Goal: Book appointment/travel/reservation

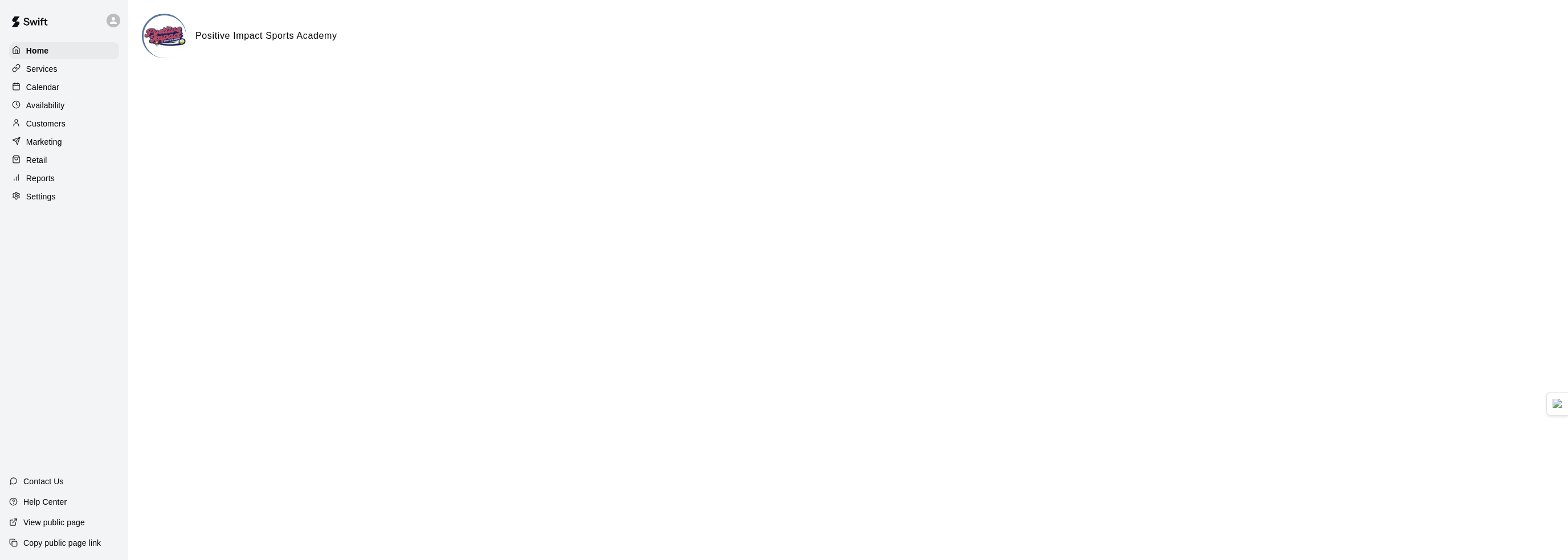
click at [66, 88] on div "Calendar" at bounding box center [64, 87] width 110 height 17
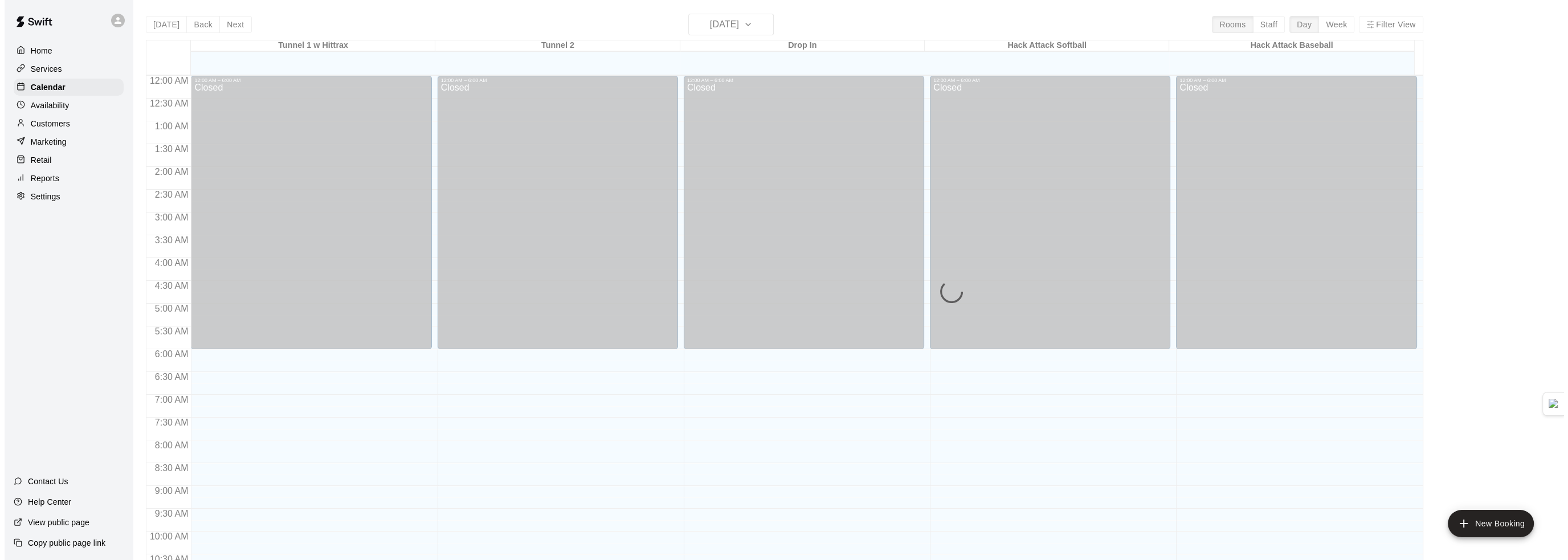
scroll to position [561, 0]
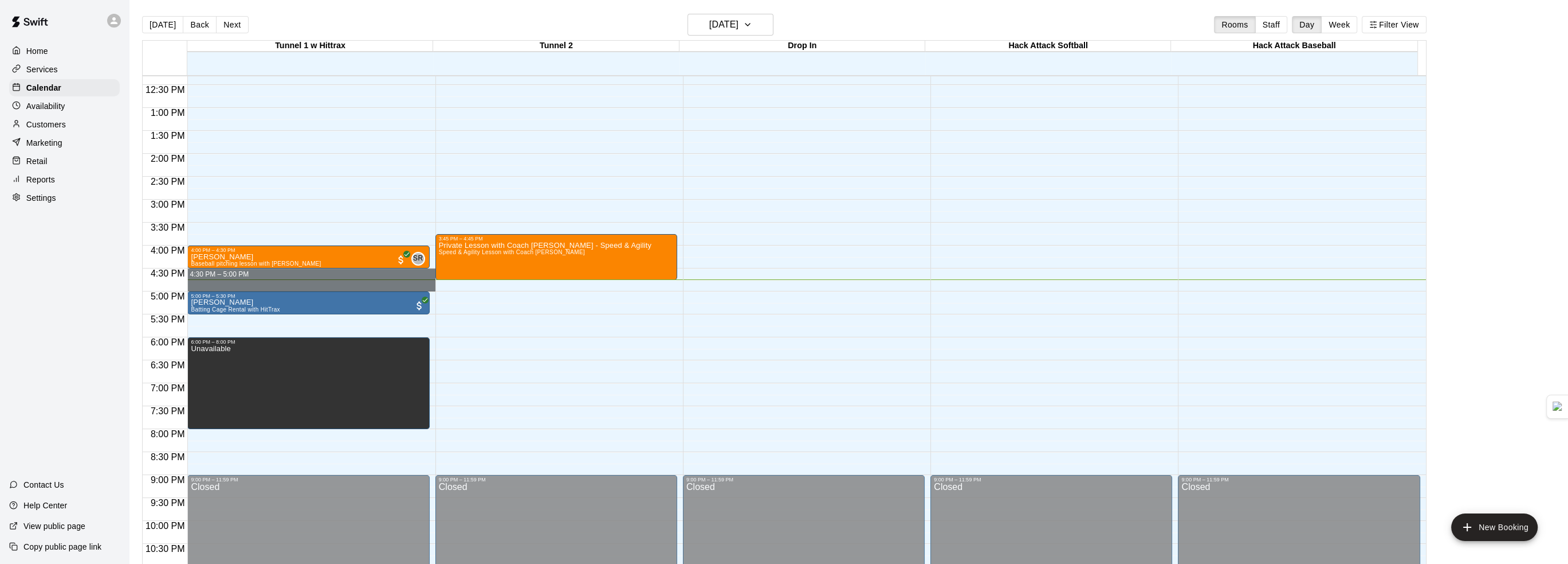
drag, startPoint x: 286, startPoint y: 270, endPoint x: 286, endPoint y: 286, distance: 16.0
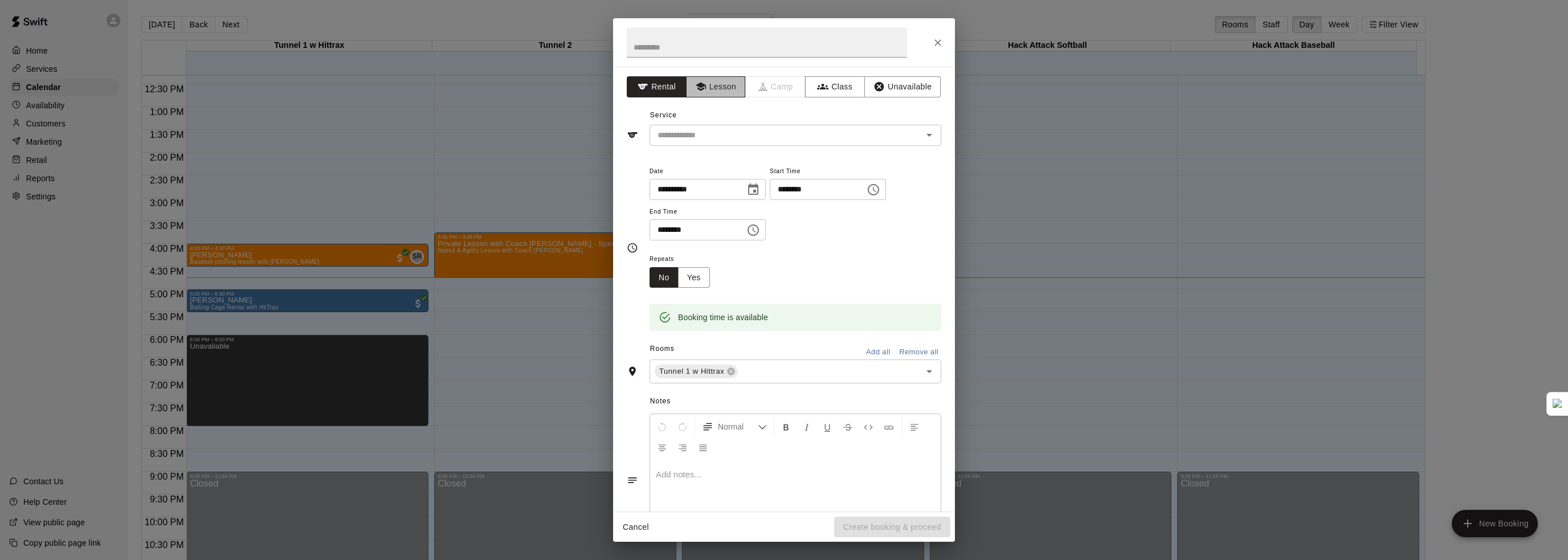
click at [713, 87] on button "Lesson" at bounding box center [715, 86] width 60 height 21
click at [754, 133] on input "text" at bounding box center [778, 135] width 251 height 14
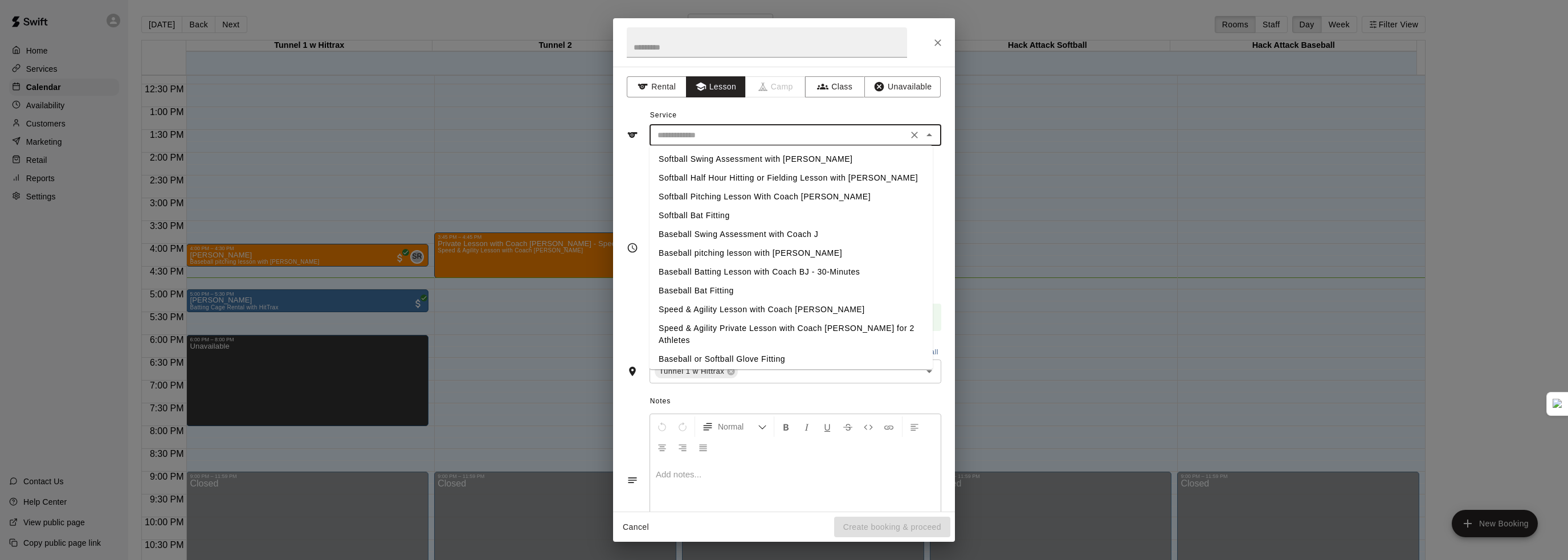
click at [753, 252] on li "Baseball pitching lesson with [PERSON_NAME]" at bounding box center [791, 253] width 283 height 18
type input "**********"
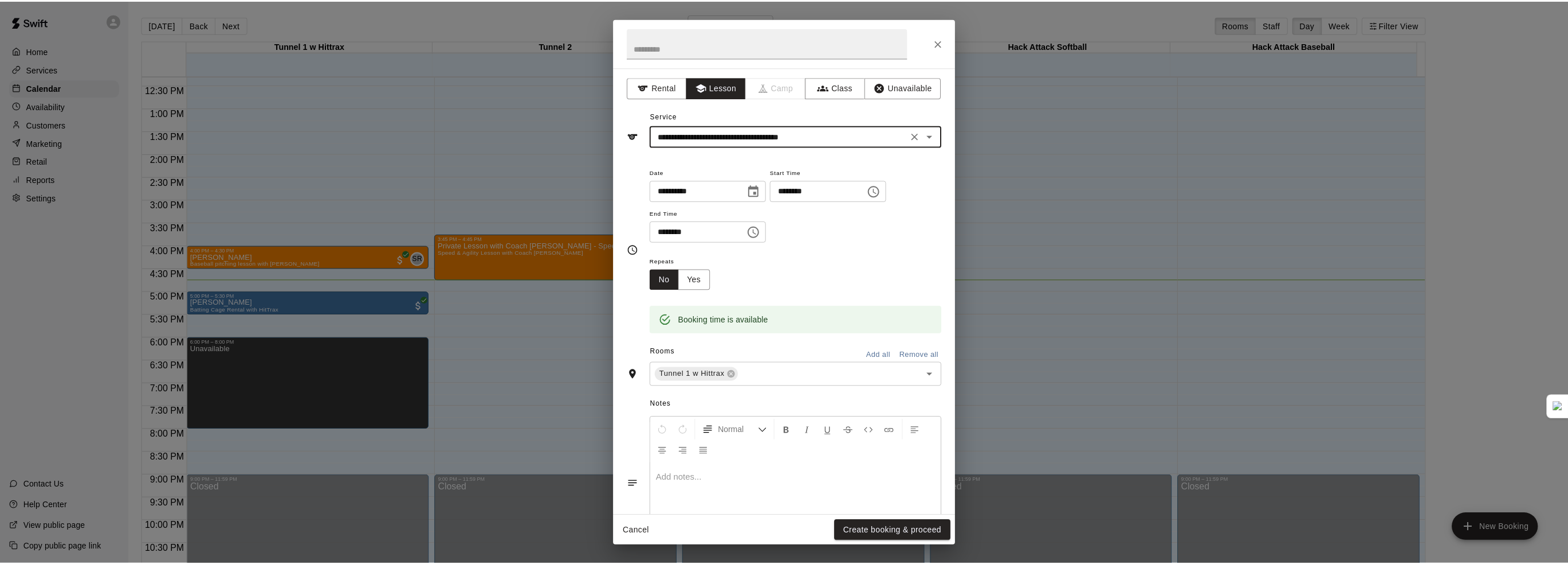
scroll to position [55, 0]
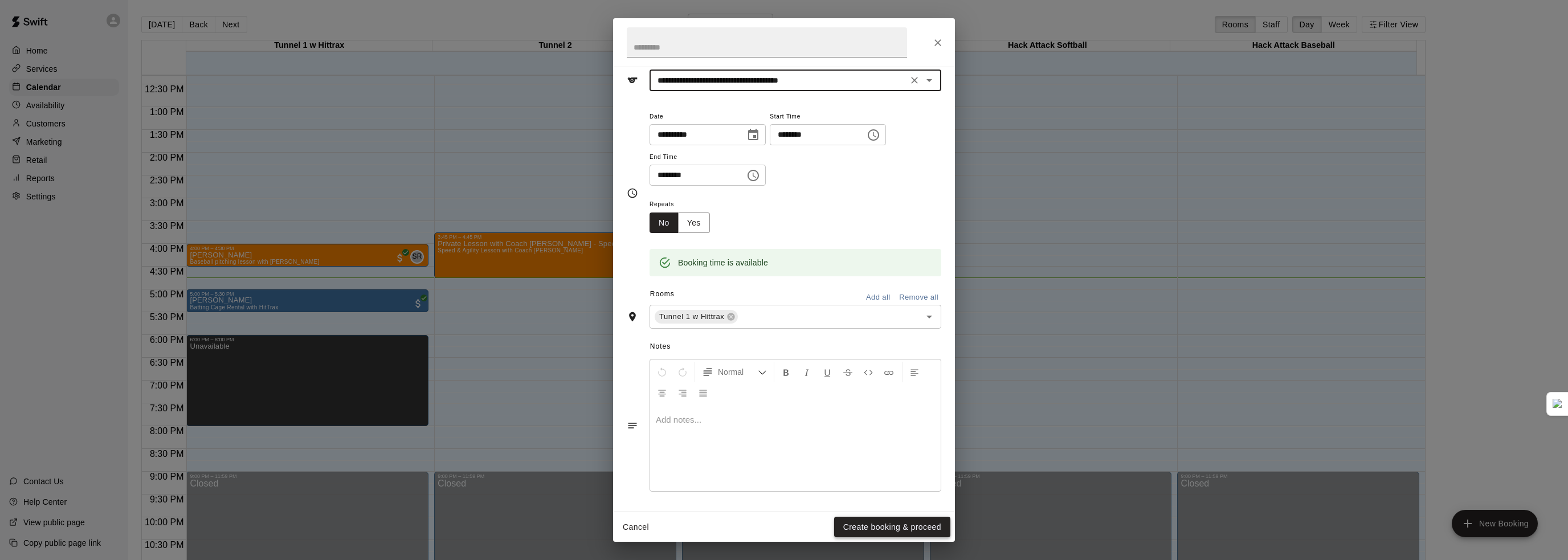
click at [896, 529] on button "Create booking & proceed" at bounding box center [892, 526] width 116 height 21
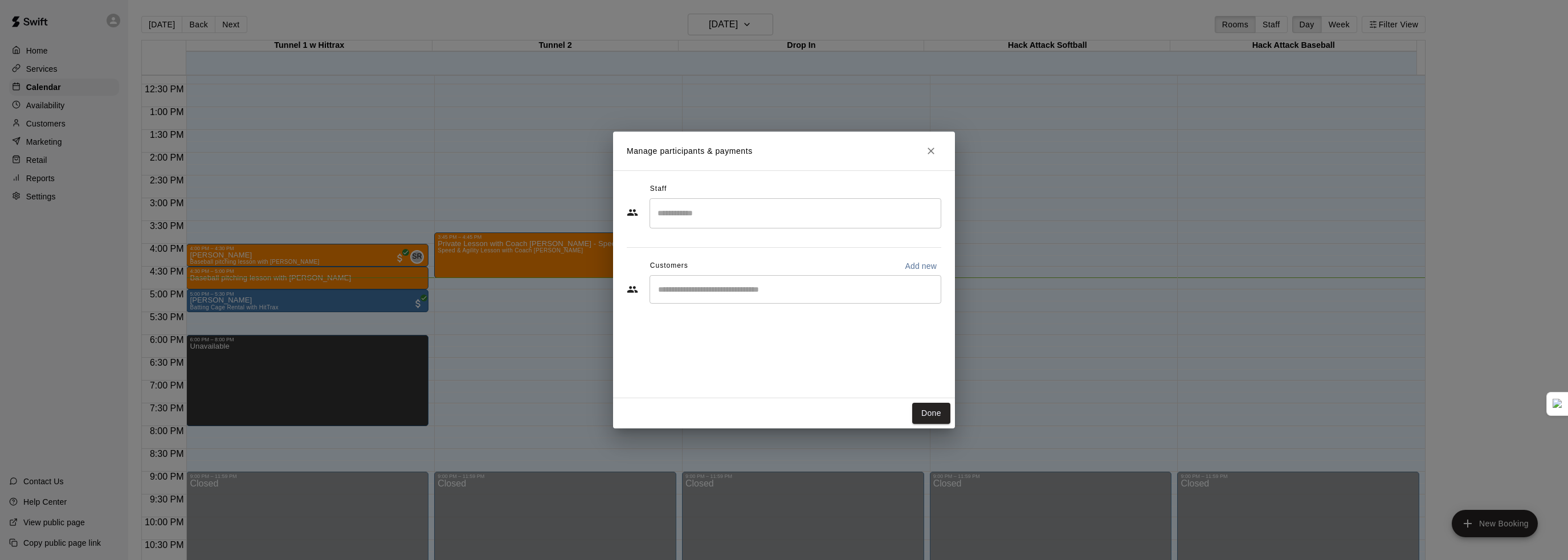
click at [713, 201] on div "​" at bounding box center [795, 213] width 292 height 30
click at [725, 250] on p "Steve Ratzer" at bounding box center [713, 246] width 70 height 12
type input "****"
click at [747, 288] on input "Start typing to search customers..." at bounding box center [795, 290] width 282 height 12
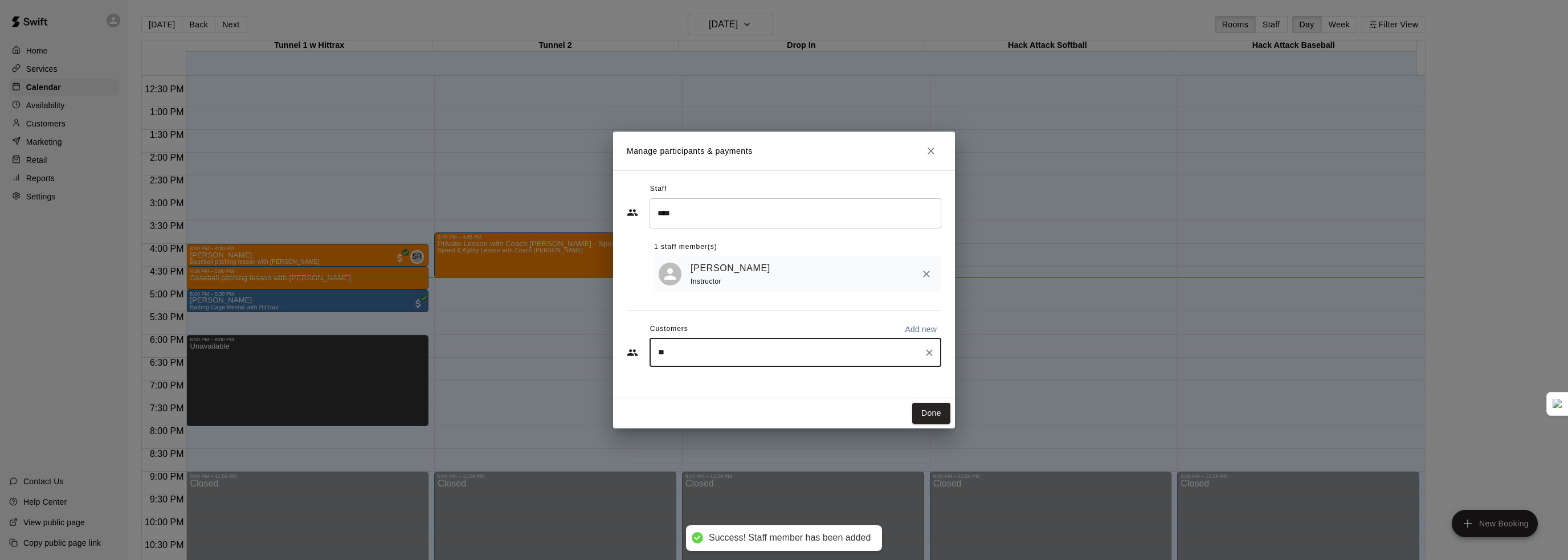
type input "***"
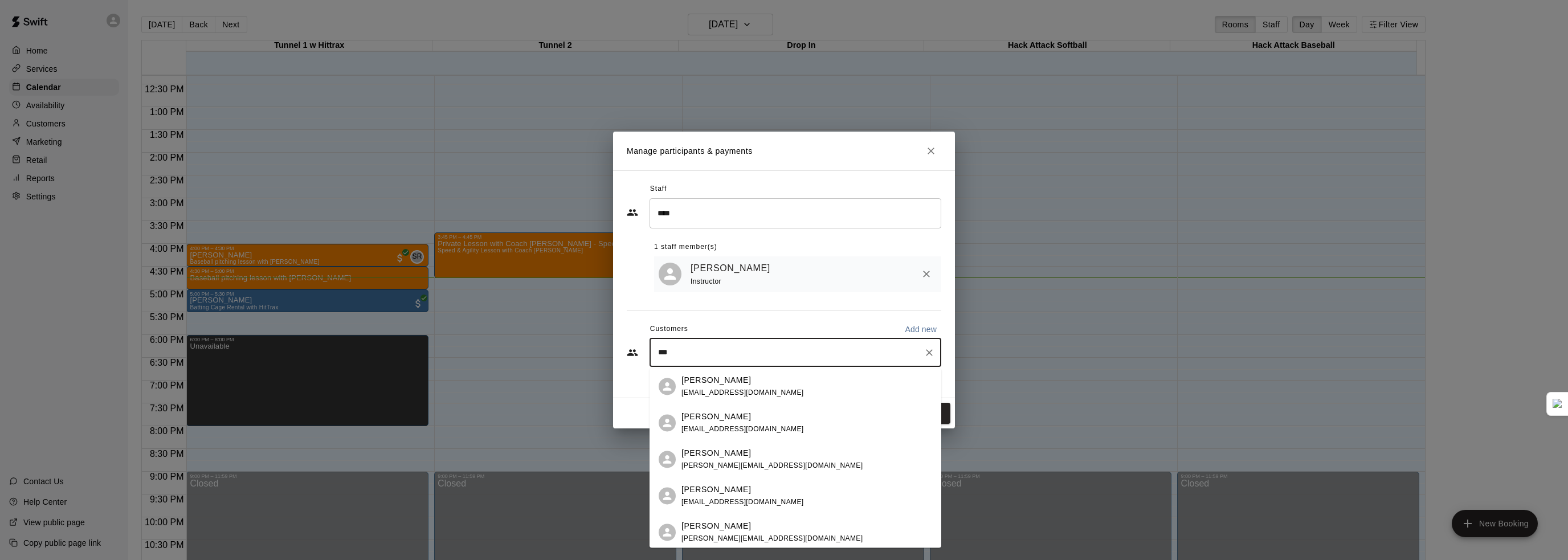
click at [732, 383] on div "[PERSON_NAME]" at bounding box center [743, 379] width 123 height 12
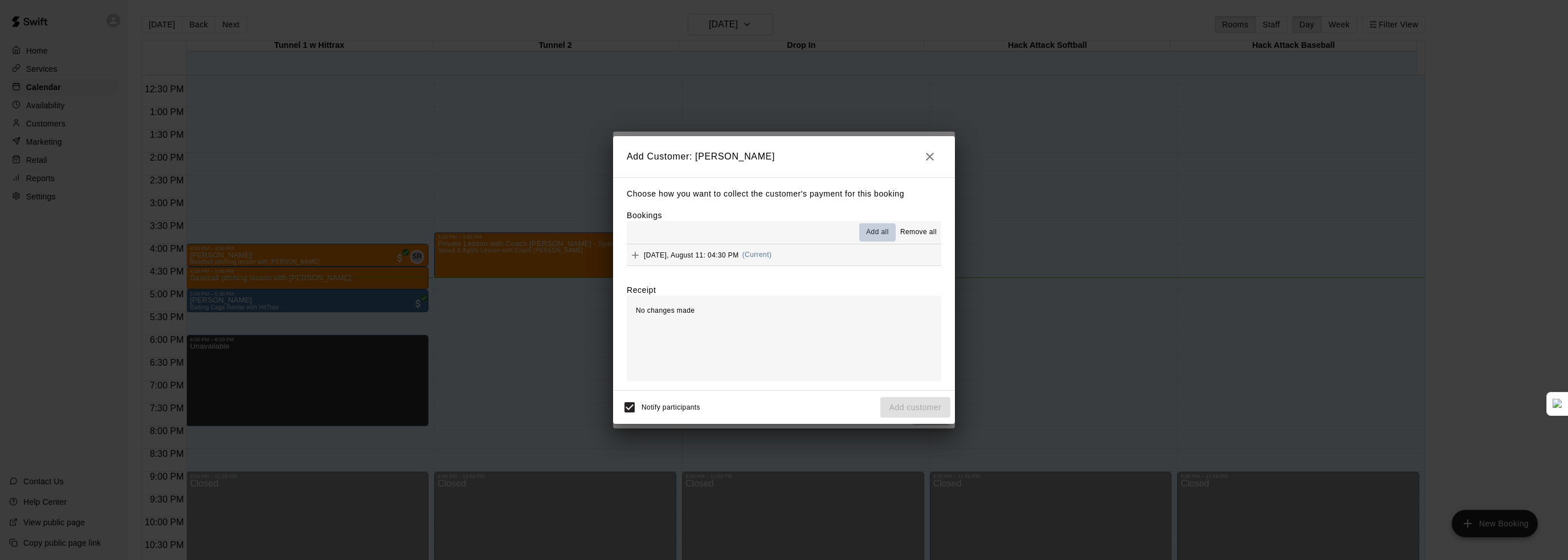
click at [873, 232] on span "Add all" at bounding box center [877, 233] width 23 height 12
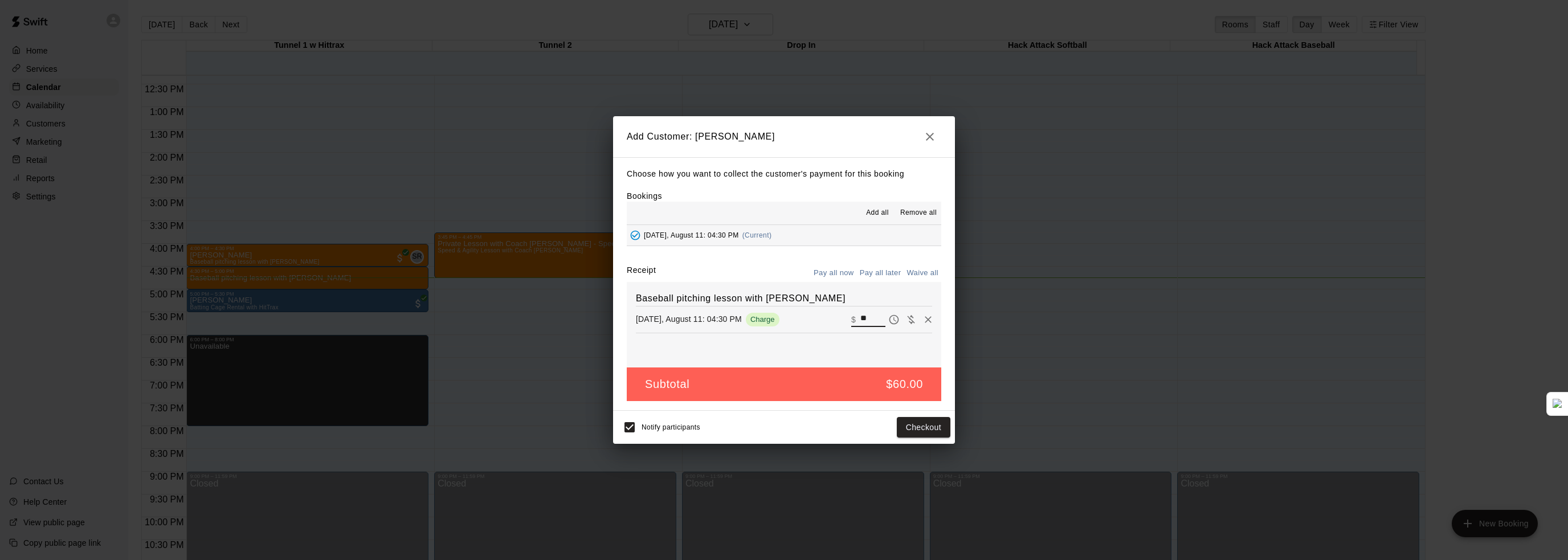
drag, startPoint x: 850, startPoint y: 316, endPoint x: 823, endPoint y: 314, distance: 27.1
click at [823, 314] on div "Monday, August 11: 04:30 PM Charge ​ $ **" at bounding box center [784, 319] width 297 height 17
type input "*****"
click at [911, 423] on button "Checkout" at bounding box center [923, 427] width 54 height 21
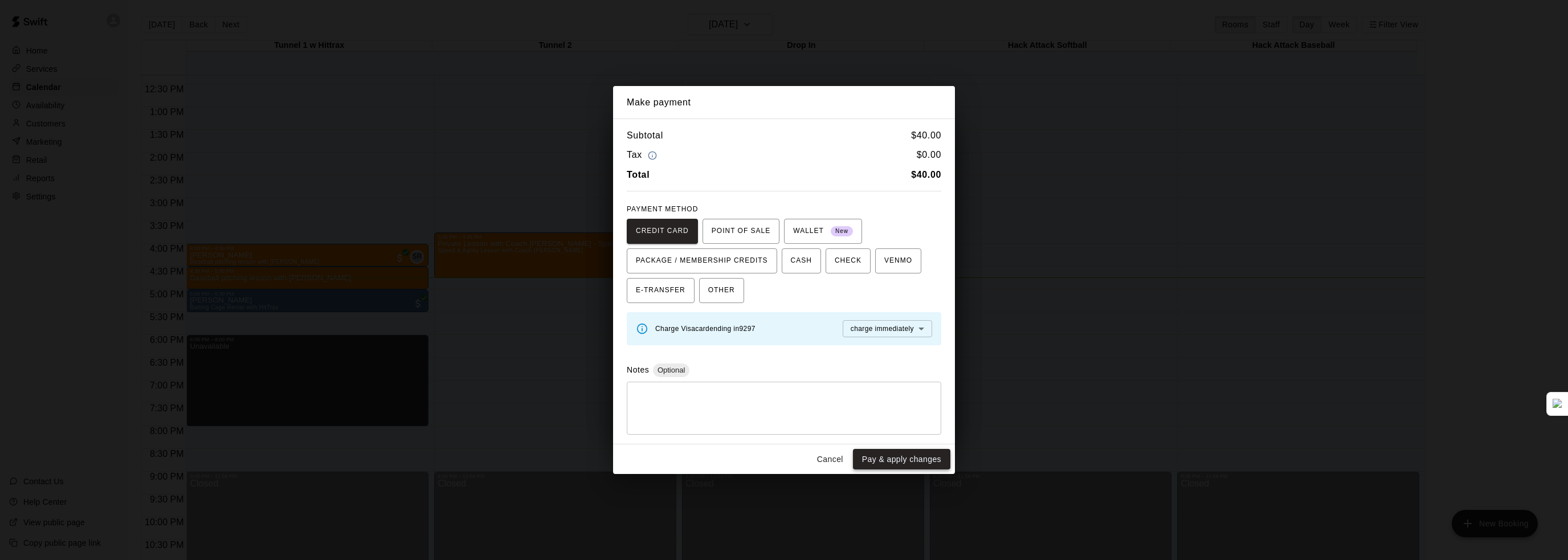
click at [896, 455] on button "Pay & apply changes" at bounding box center [902, 458] width 97 height 21
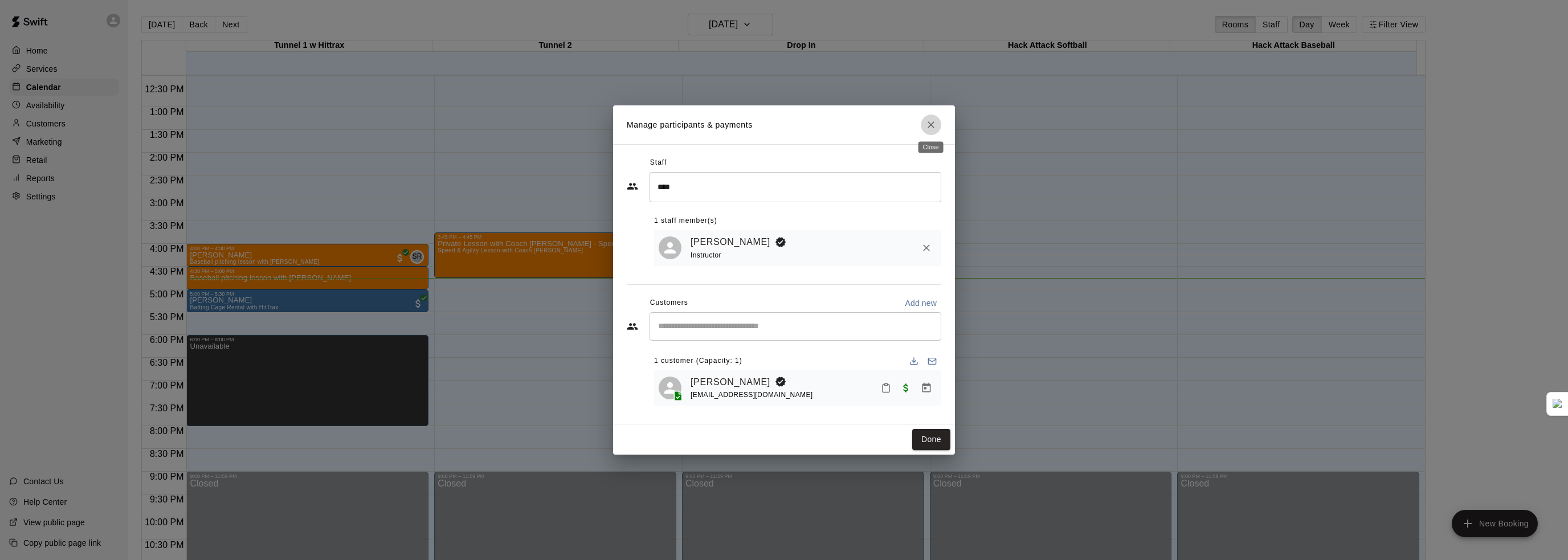
click at [930, 132] on button "Close" at bounding box center [931, 124] width 20 height 20
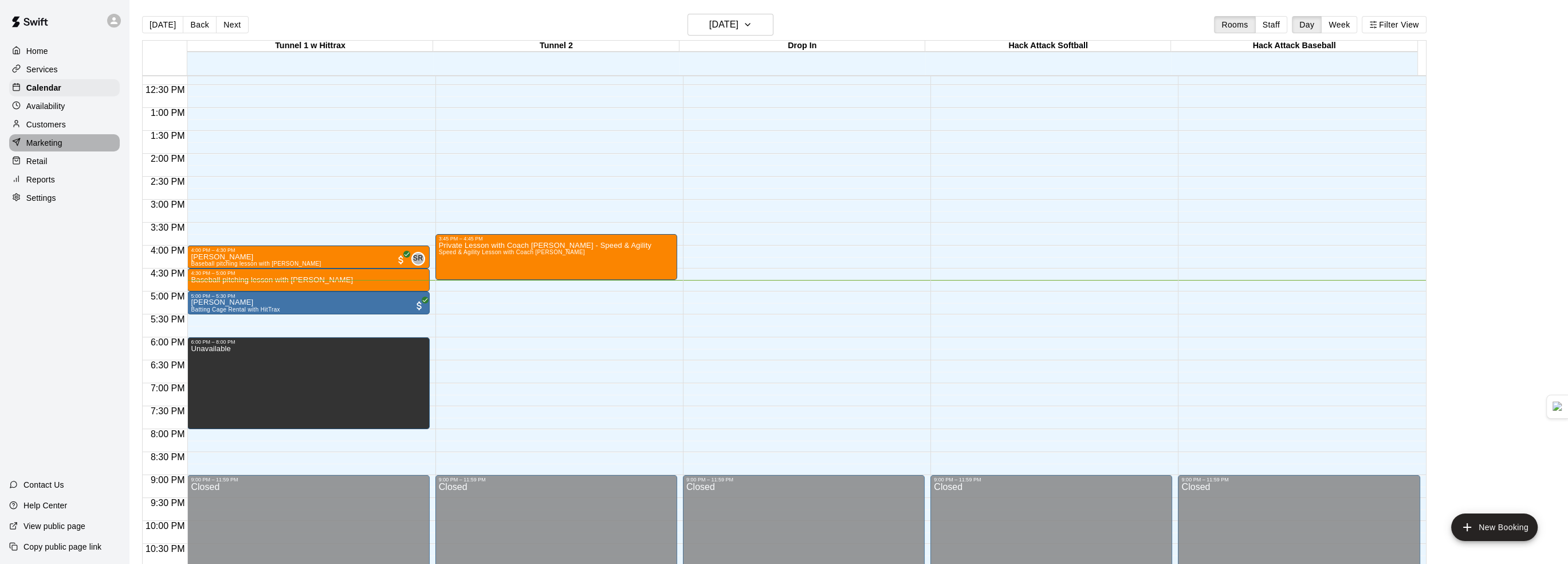
click at [54, 146] on p "Marketing" at bounding box center [44, 143] width 36 height 12
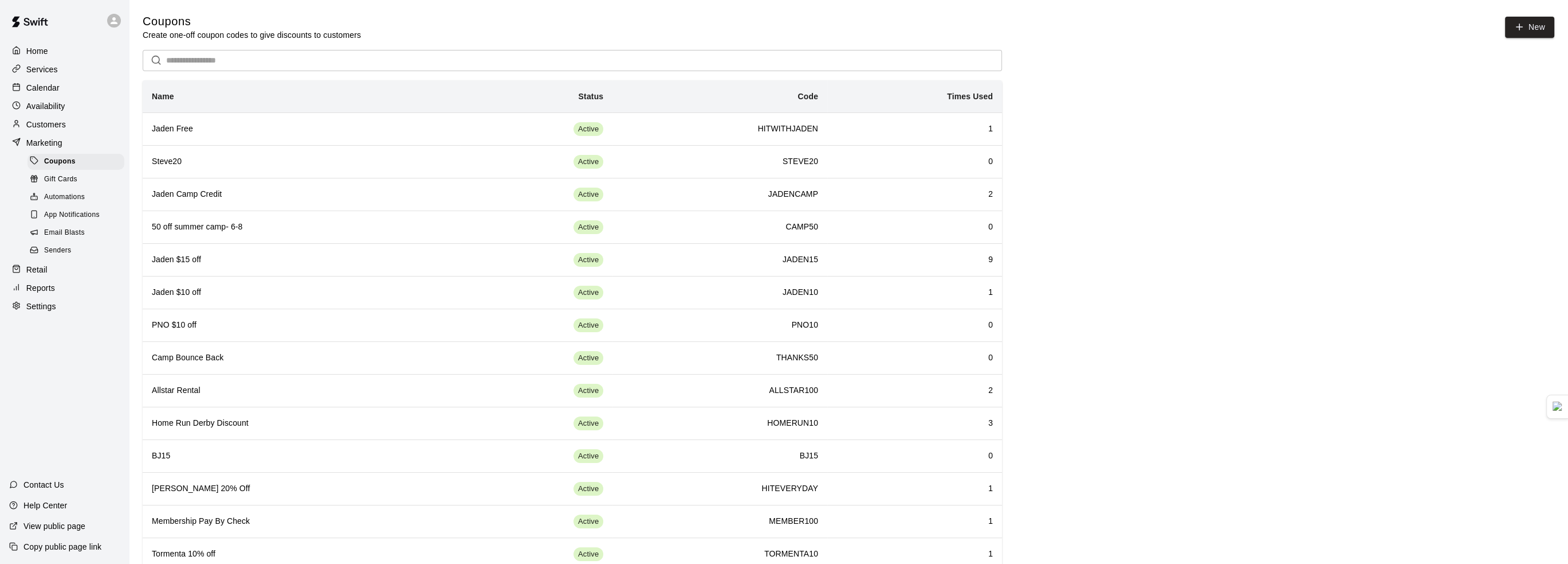
click at [62, 103] on p "Availability" at bounding box center [46, 107] width 39 height 12
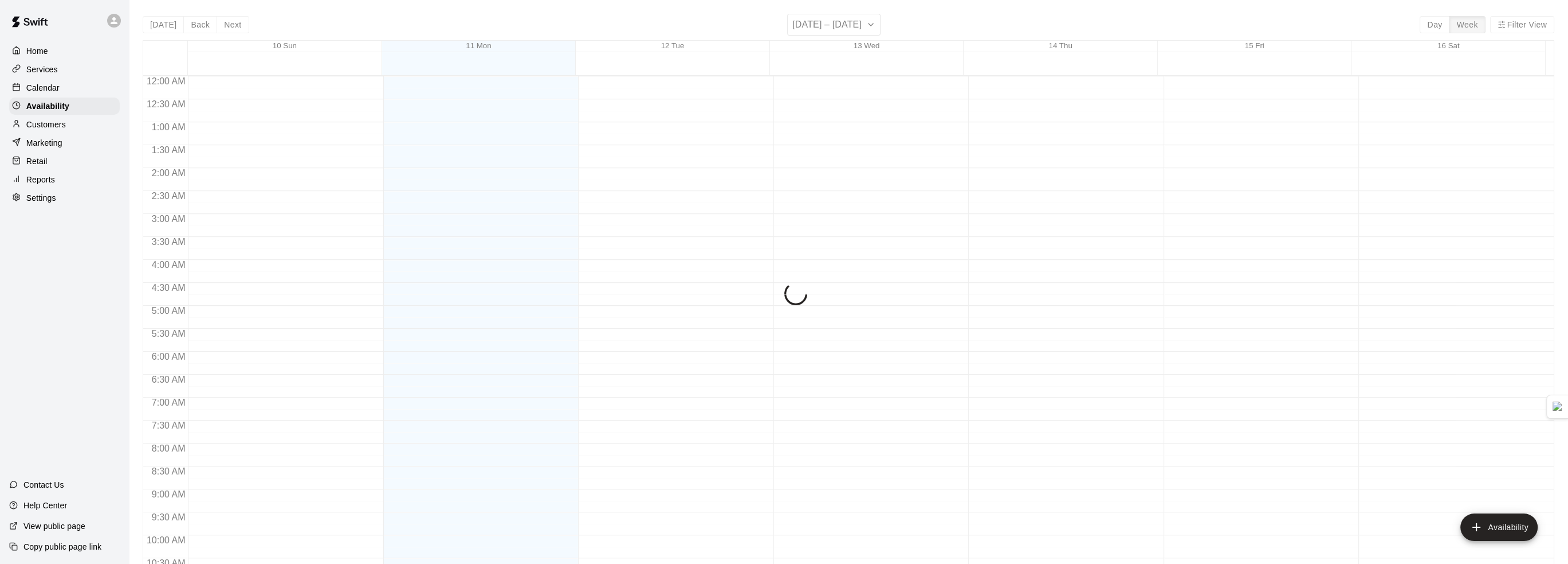
scroll to position [600, 0]
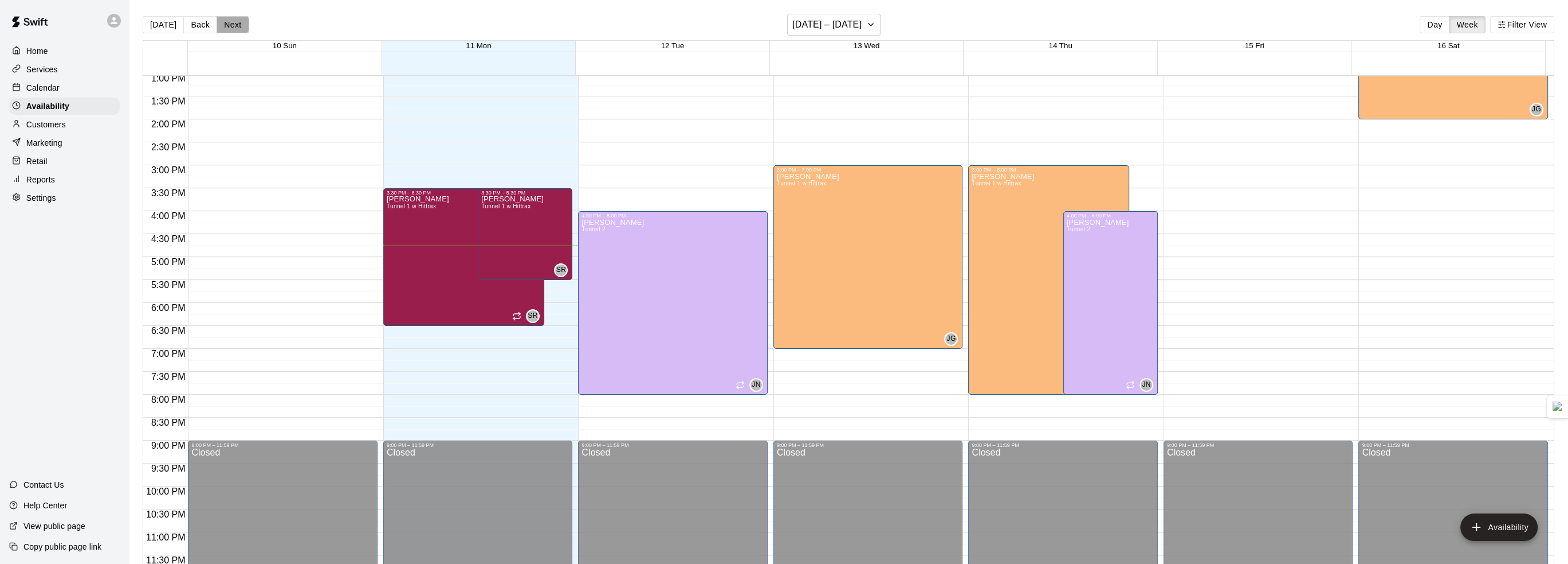
click at [232, 29] on button "Next" at bounding box center [232, 25] width 32 height 17
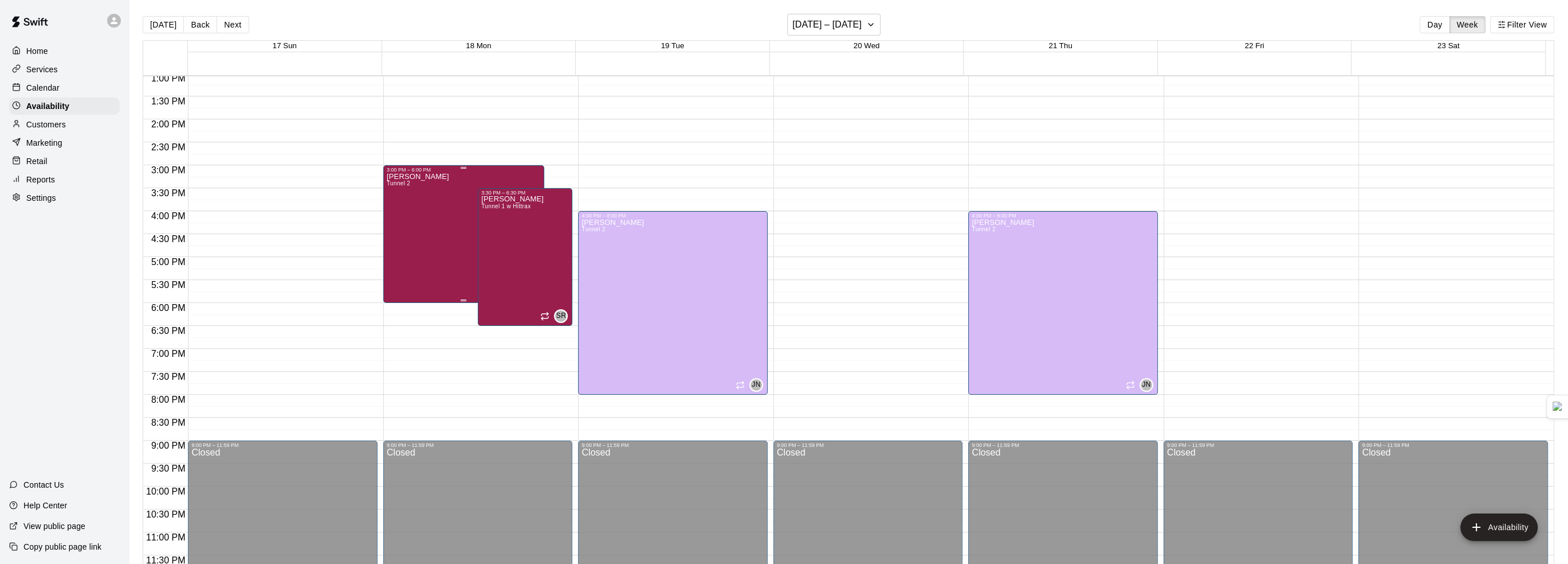
click at [438, 233] on div "Steve Ratzer Tunnel 2 SR" at bounding box center [464, 454] width 154 height 564
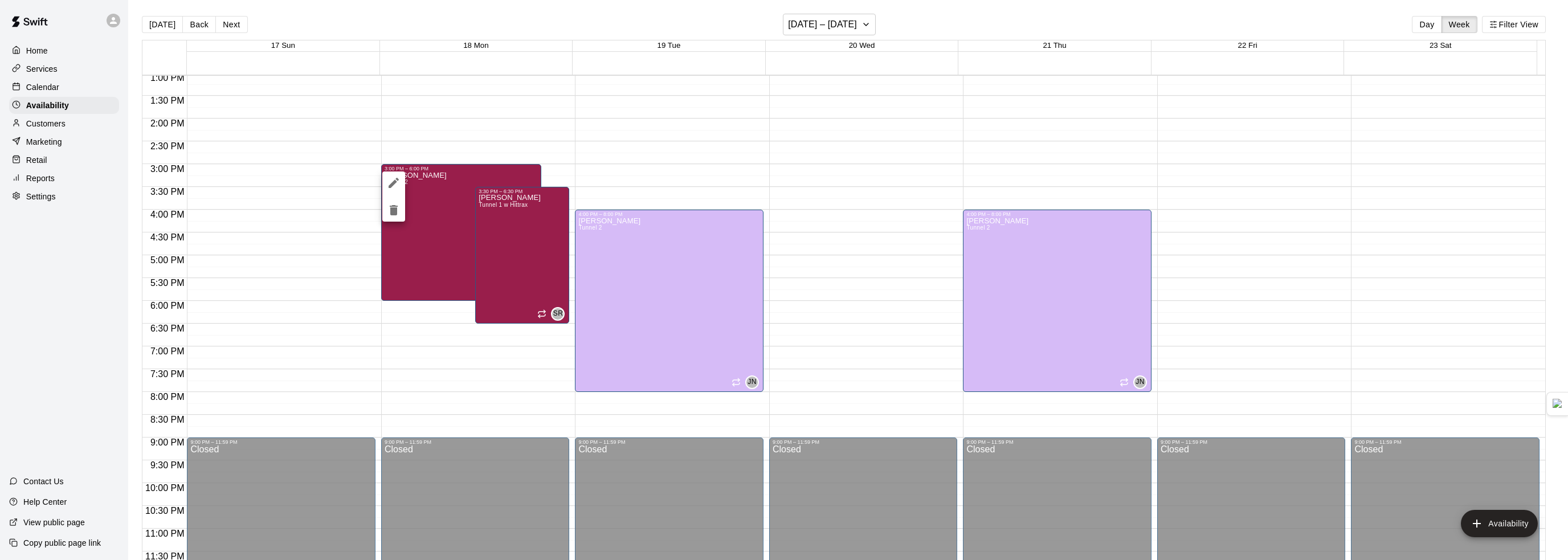
click at [398, 212] on icon "delete" at bounding box center [393, 210] width 13 height 13
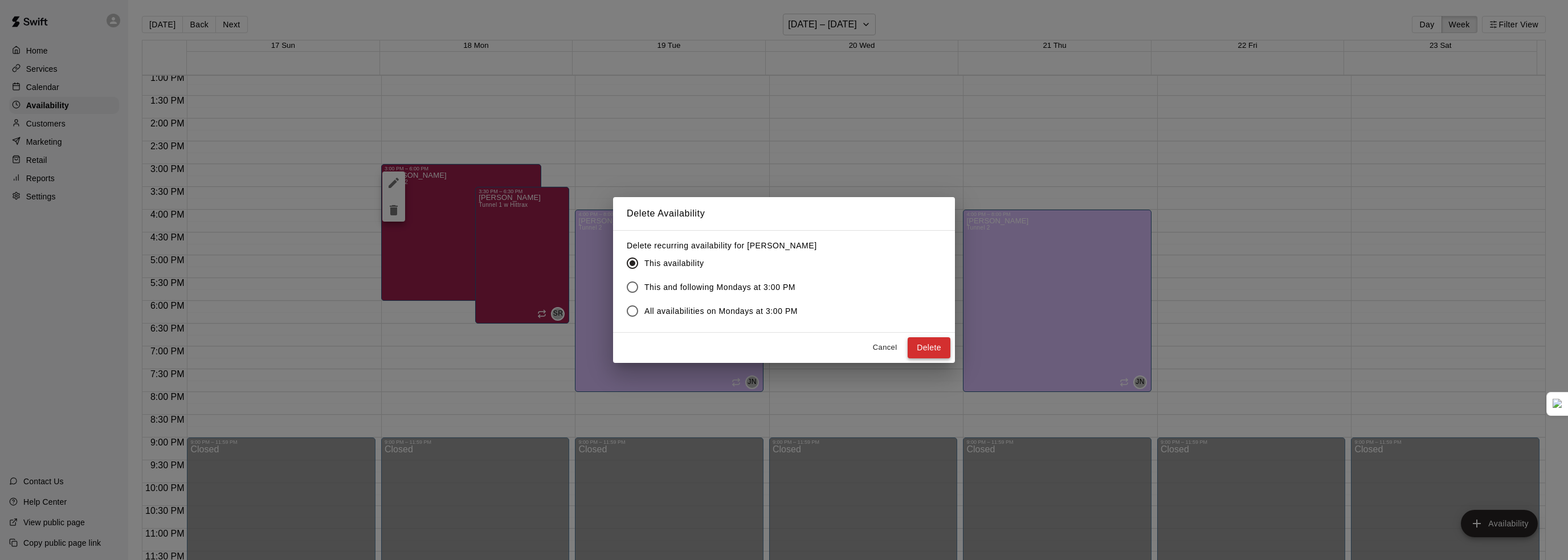
click at [928, 343] on button "Delete" at bounding box center [929, 347] width 43 height 21
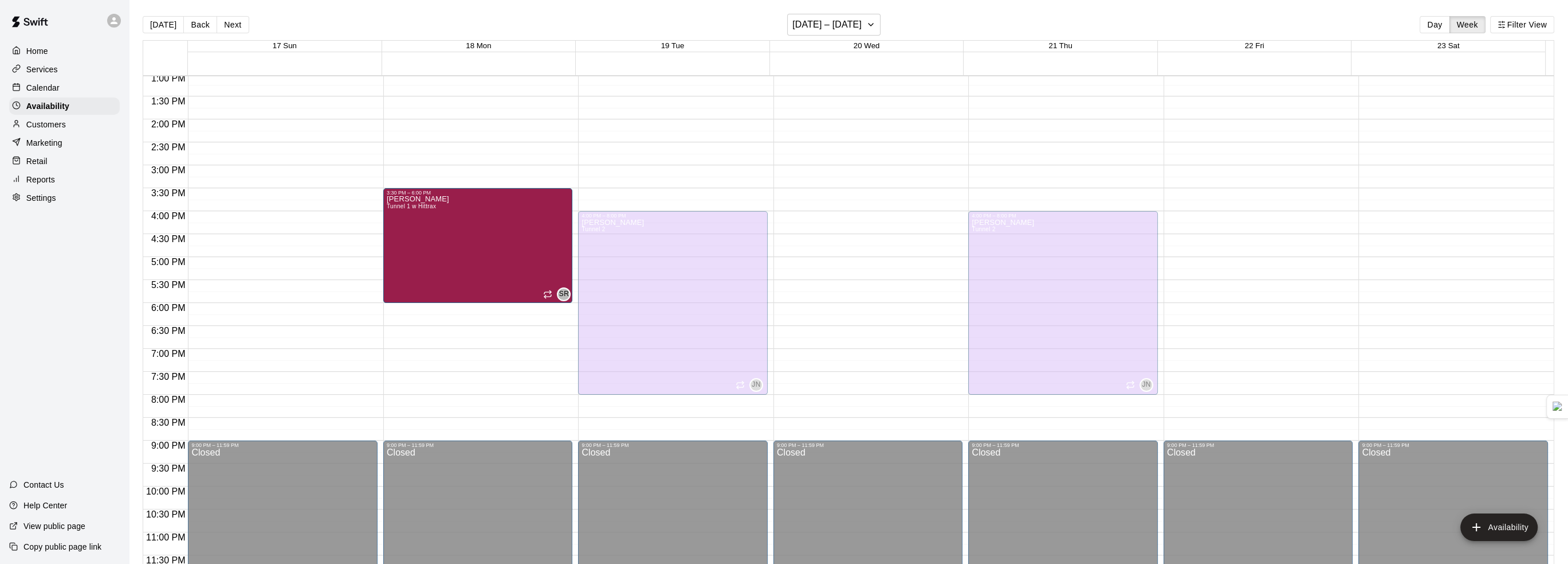
drag, startPoint x: 474, startPoint y: 323, endPoint x: 476, endPoint y: 309, distance: 14.1
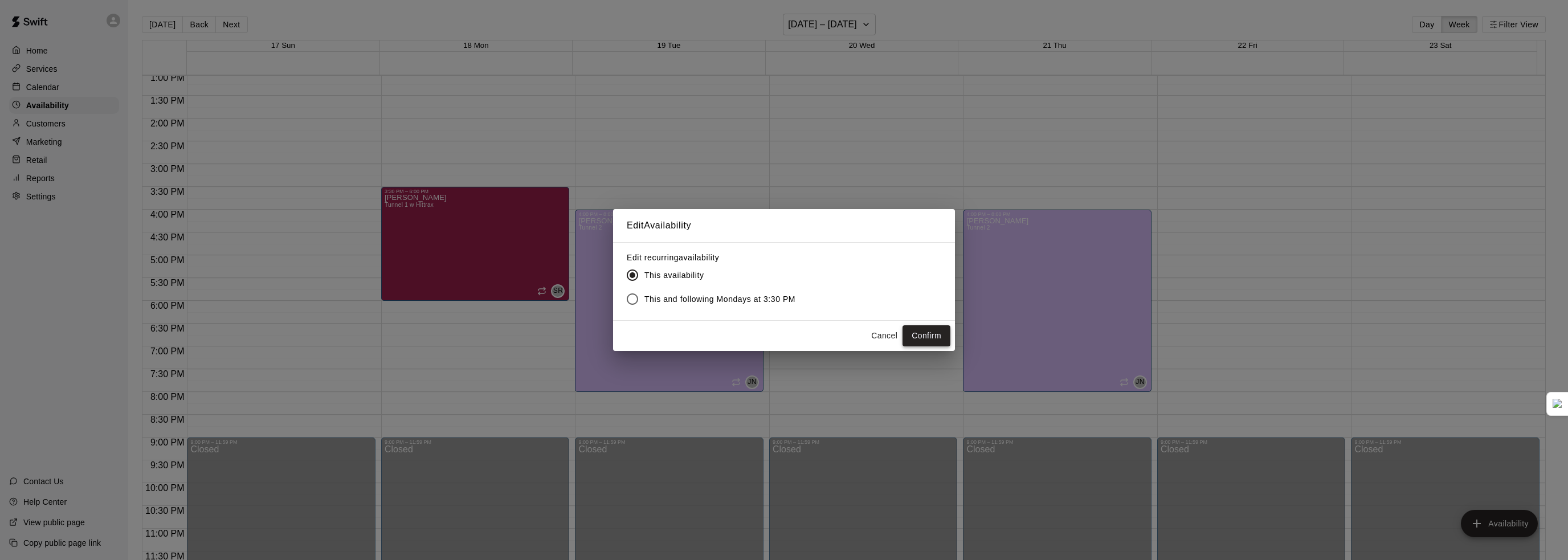
click at [913, 334] on button "Confirm" at bounding box center [926, 335] width 48 height 21
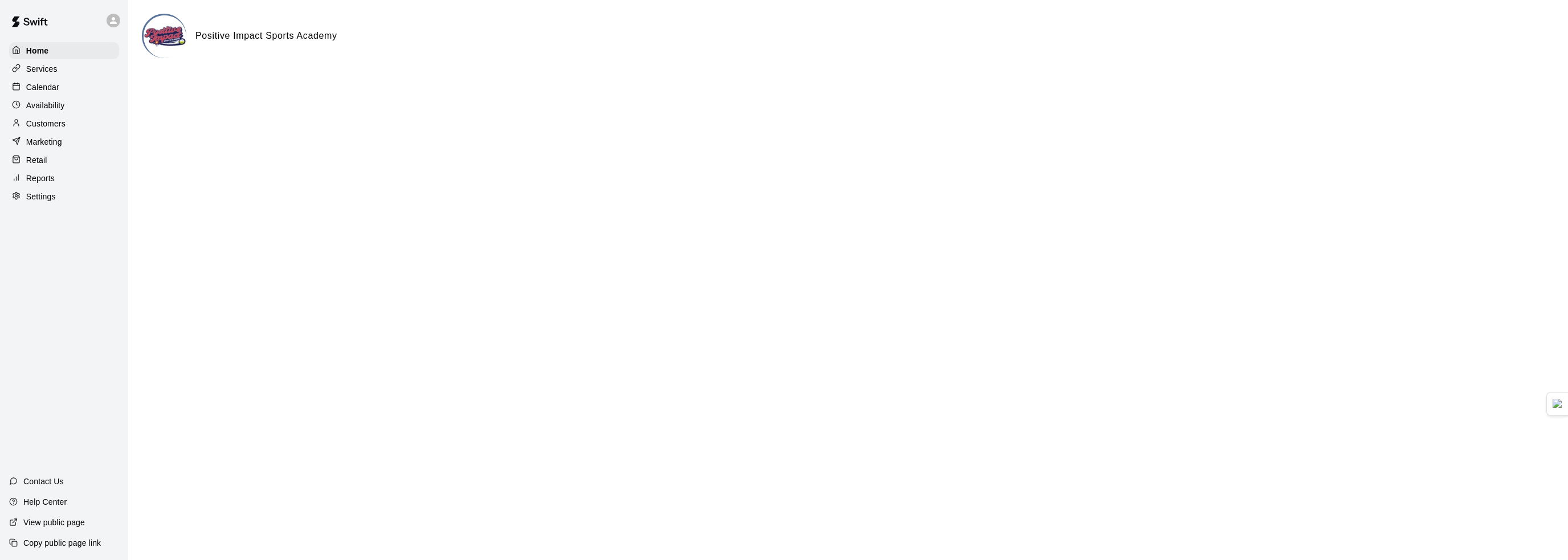
click at [79, 91] on div "Calendar" at bounding box center [64, 87] width 110 height 17
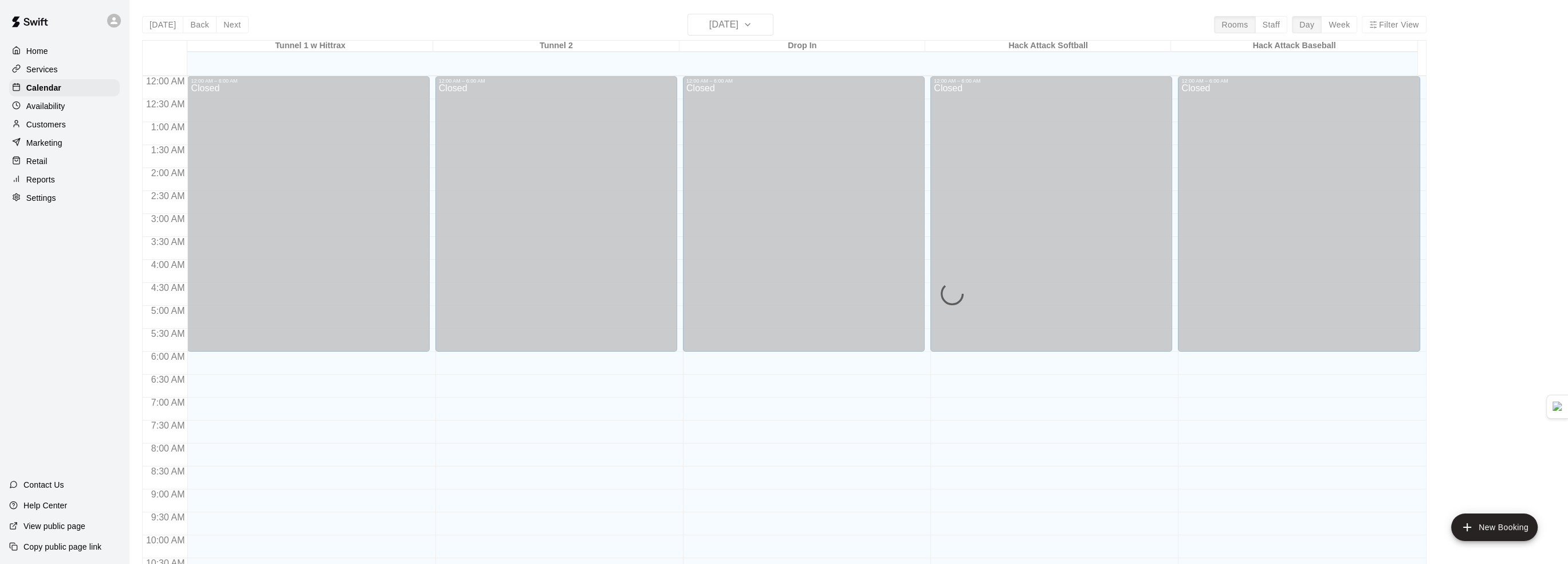
scroll to position [565, 0]
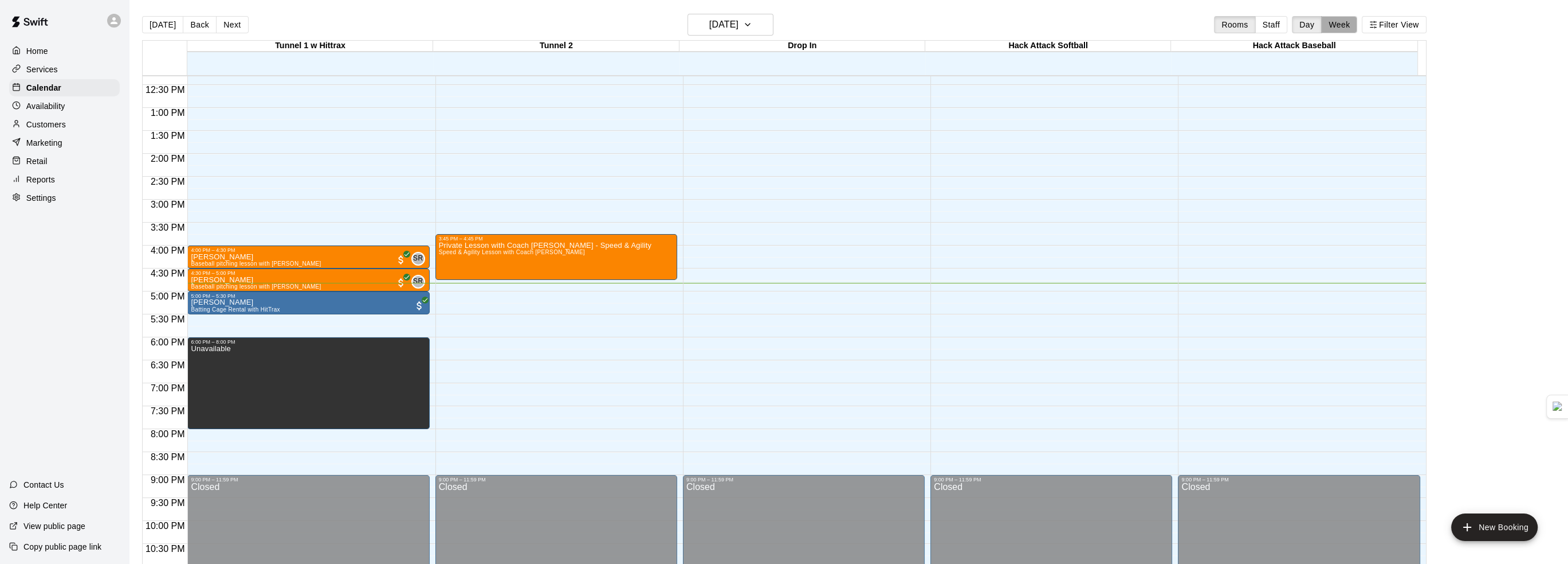
click at [1340, 23] on button "Week" at bounding box center [1339, 25] width 36 height 17
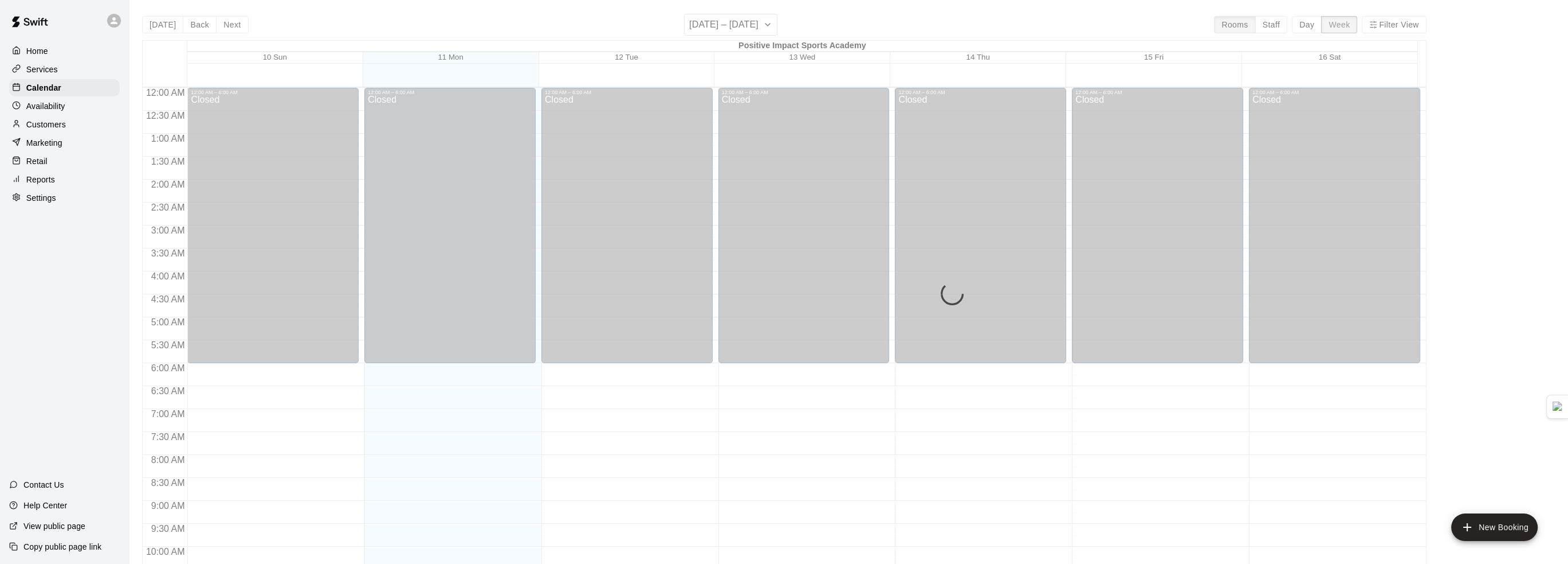
scroll to position [611, 0]
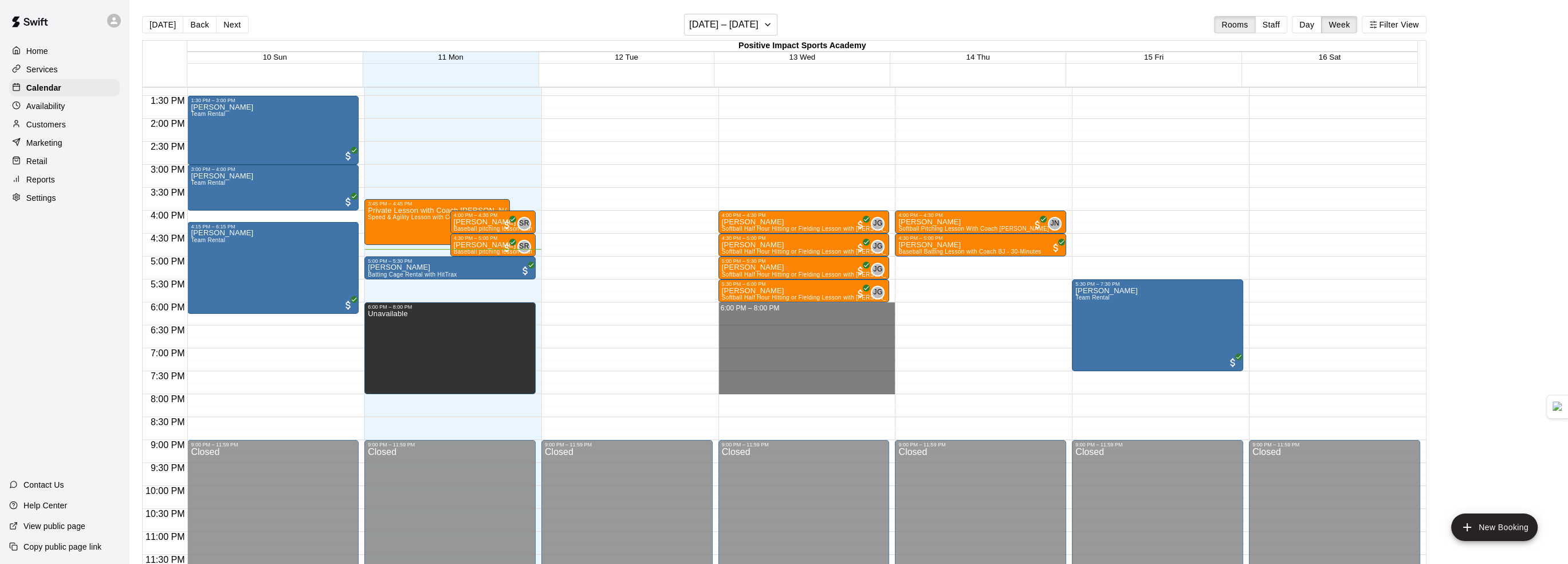
drag, startPoint x: 738, startPoint y: 307, endPoint x: 760, endPoint y: 386, distance: 82.0
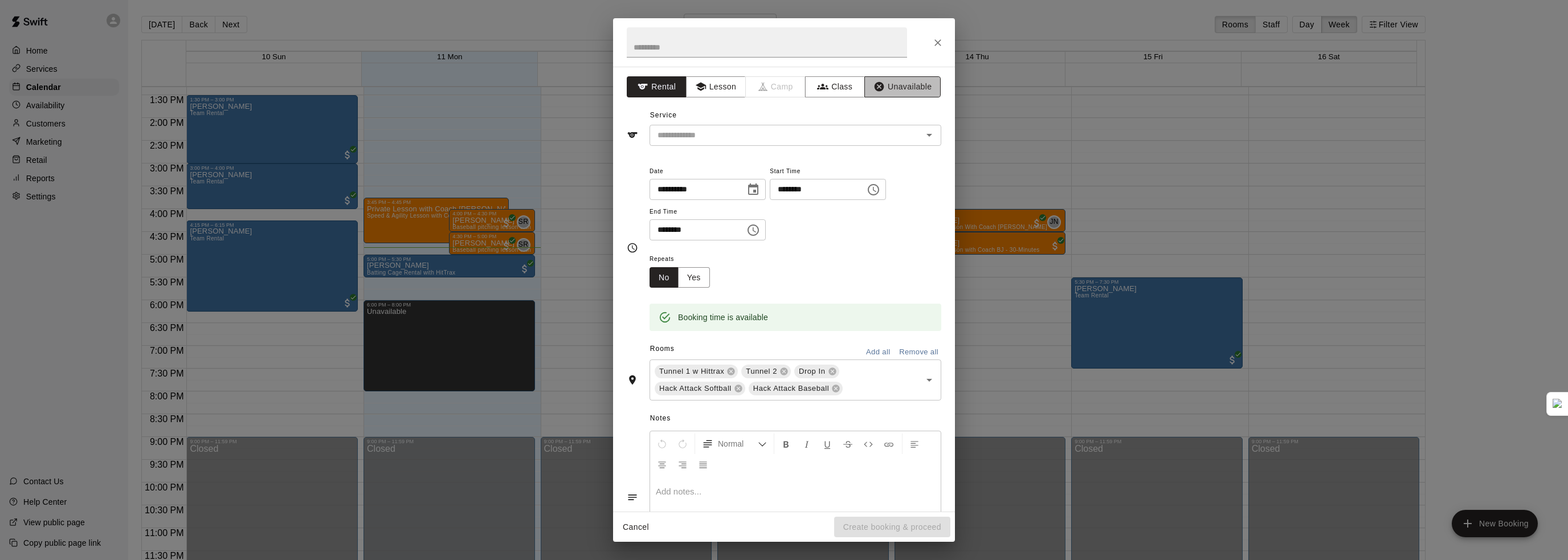
click at [902, 91] on button "Unavailable" at bounding box center [902, 86] width 76 height 21
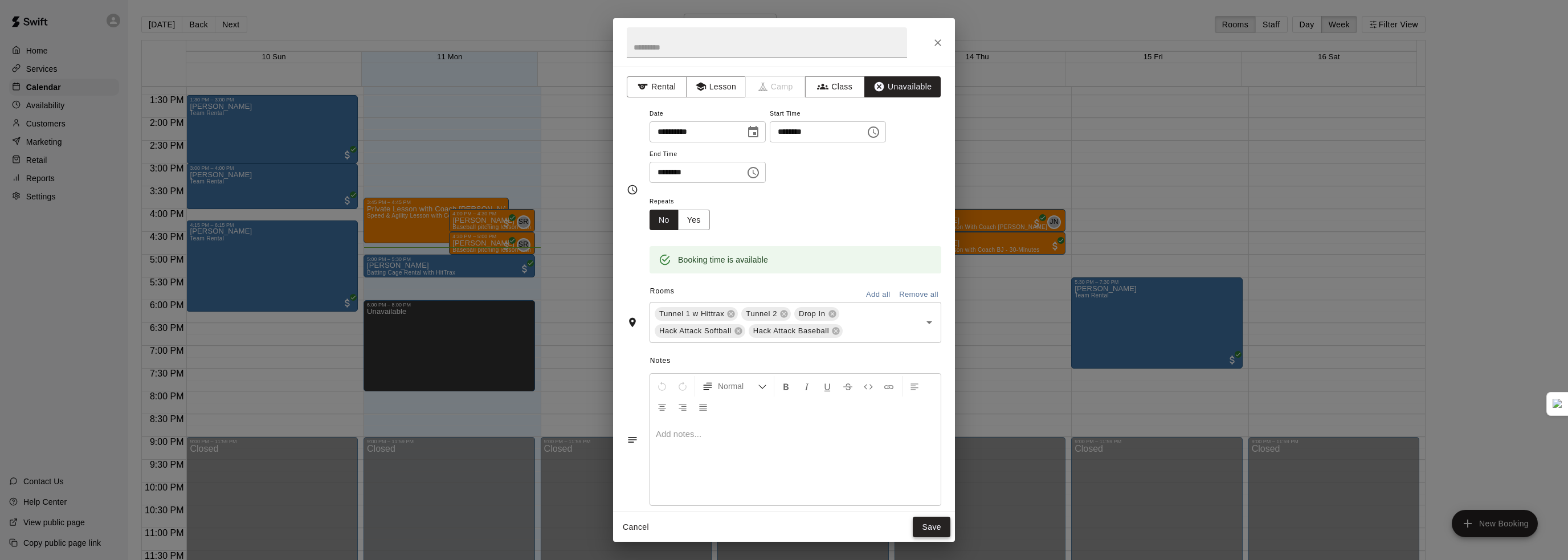
click at [923, 526] on button "Save" at bounding box center [931, 526] width 38 height 21
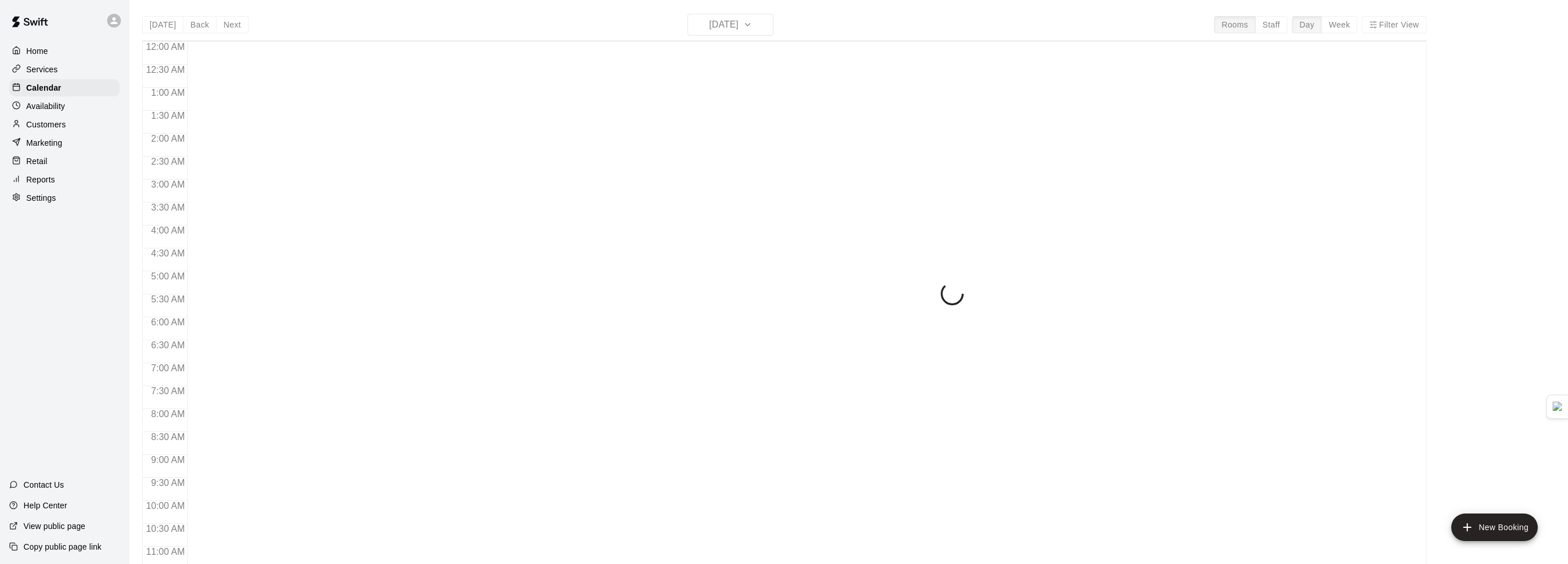
scroll to position [565, 0]
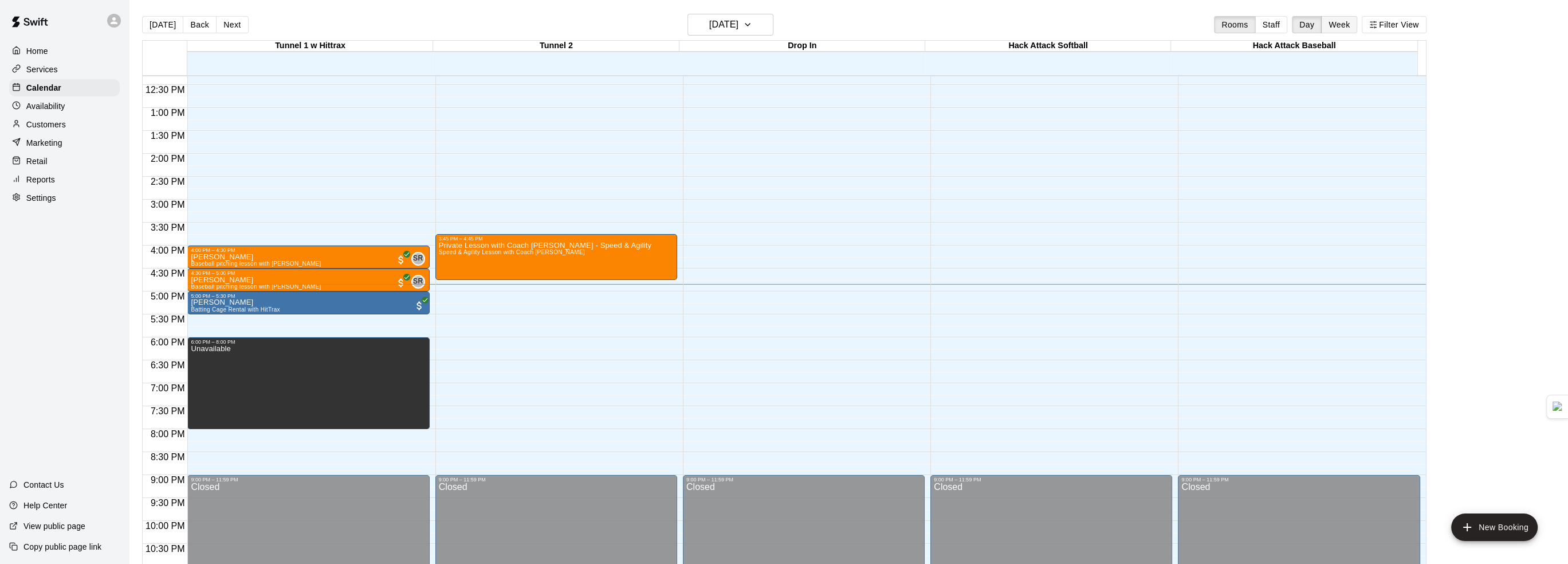
click at [1339, 29] on button "Week" at bounding box center [1339, 25] width 36 height 17
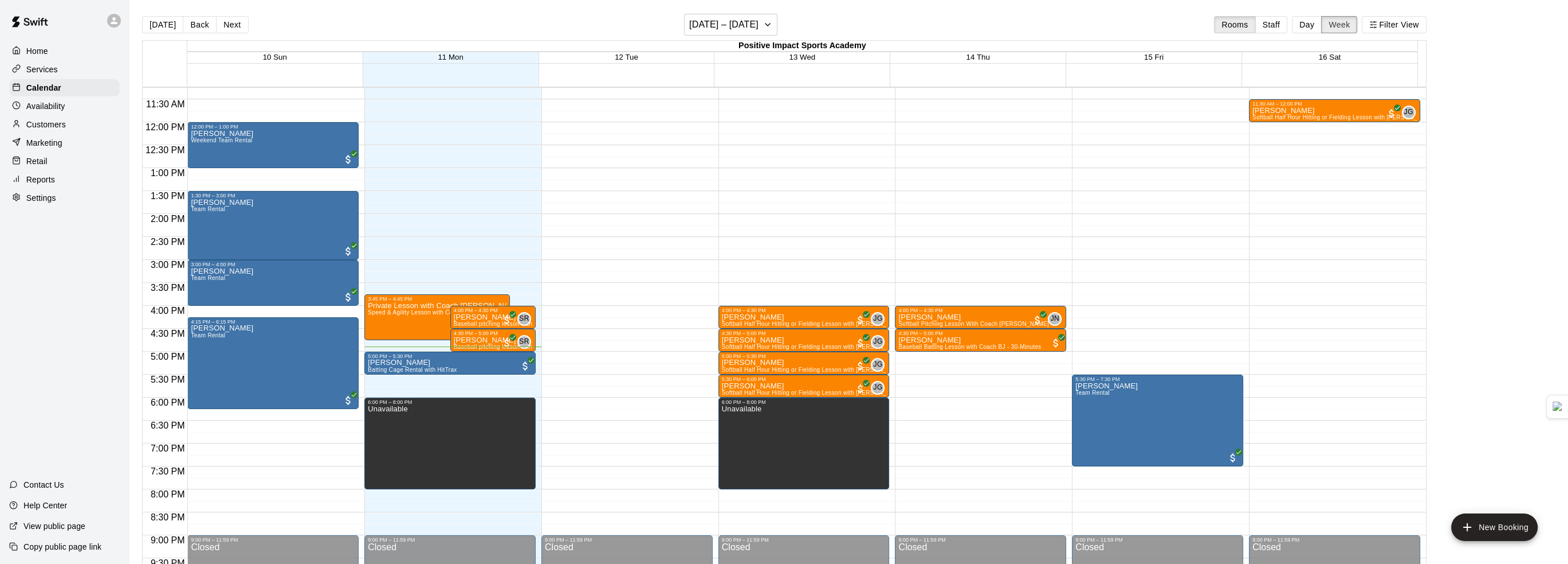
scroll to position [496, 0]
